Goal: Information Seeking & Learning: Find specific fact

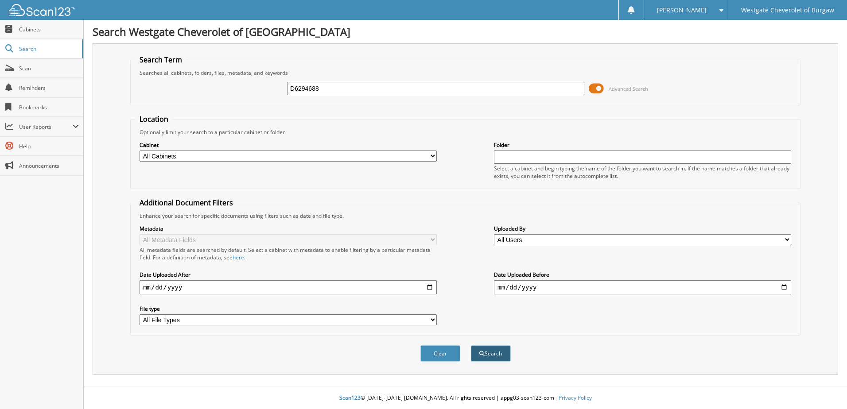
type input "D6294688"
click at [492, 352] on button "Search" at bounding box center [491, 354] width 40 height 16
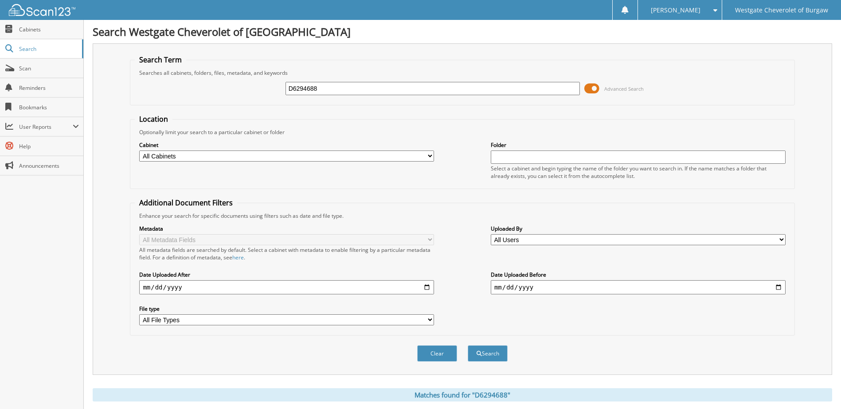
drag, startPoint x: 334, startPoint y: 86, endPoint x: 252, endPoint y: 89, distance: 82.5
click at [252, 89] on div "D6294688 Advanced Search" at bounding box center [462, 89] width 655 height 24
type input "[PERSON_NAME]"
click at [468, 346] on button "Search" at bounding box center [488, 354] width 40 height 16
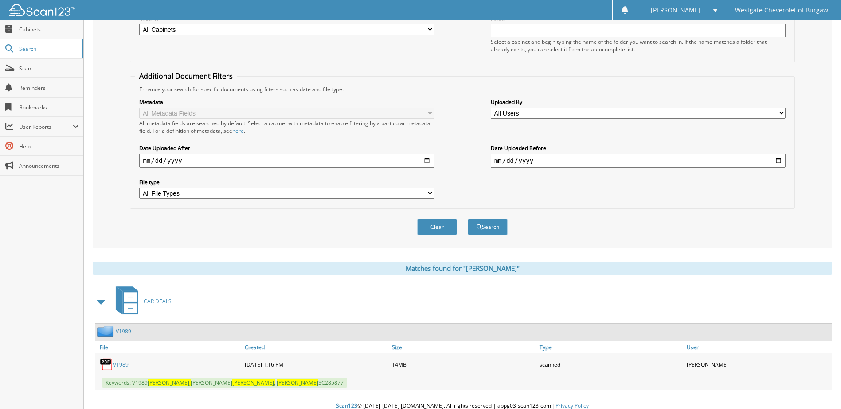
scroll to position [135, 0]
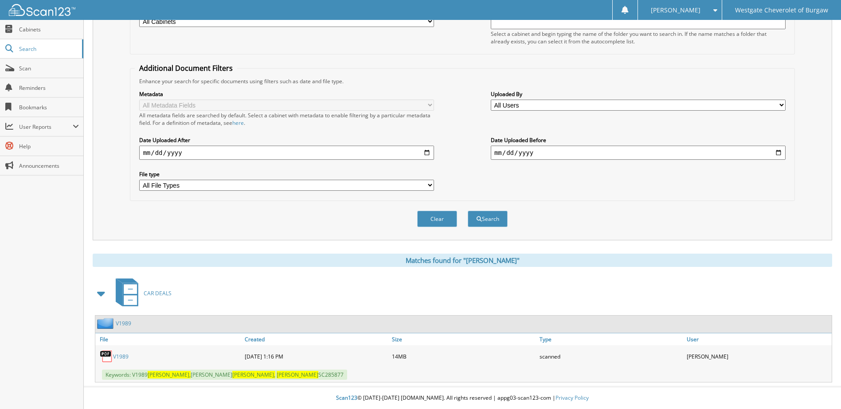
click at [118, 355] on link "V1989" at bounding box center [121, 357] width 16 height 8
click at [121, 356] on link "V1989" at bounding box center [121, 357] width 16 height 8
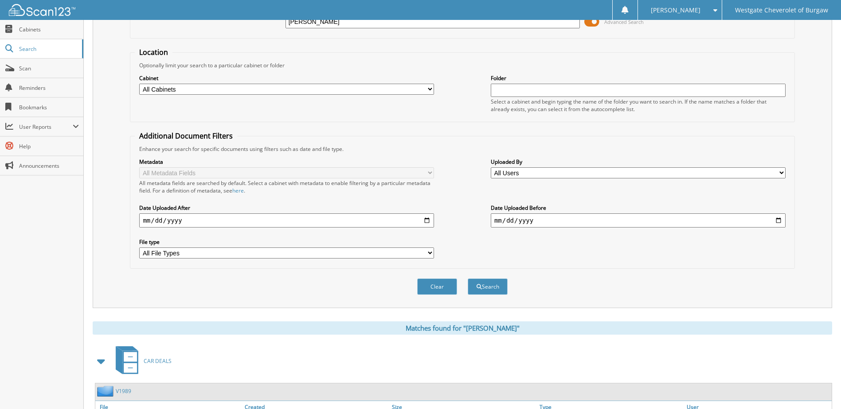
scroll to position [0, 0]
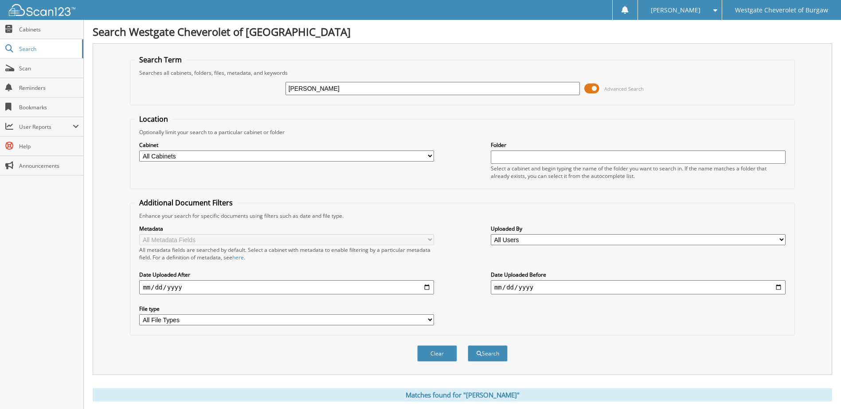
drag, startPoint x: 350, startPoint y: 87, endPoint x: 196, endPoint y: 81, distance: 153.9
click at [196, 81] on div "[PERSON_NAME] Advanced Search" at bounding box center [462, 89] width 655 height 24
type input "[PERSON_NAME]"
click at [468, 346] on button "Search" at bounding box center [488, 354] width 40 height 16
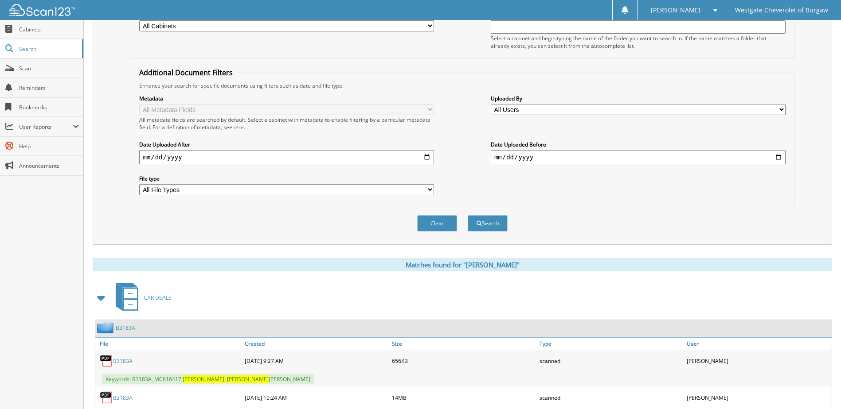
scroll to position [283, 0]
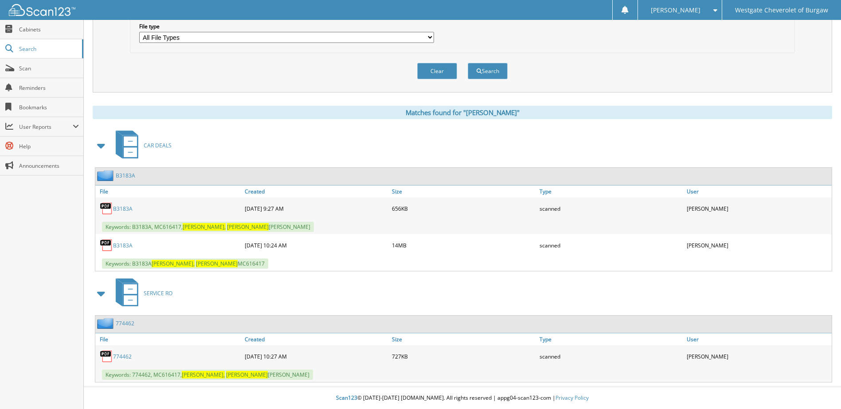
click at [121, 210] on link "B3183A" at bounding box center [122, 209] width 19 height 8
click at [123, 244] on link "B3183A" at bounding box center [122, 246] width 19 height 8
click at [43, 10] on img at bounding box center [42, 10] width 66 height 12
